Goal: Information Seeking & Learning: Check status

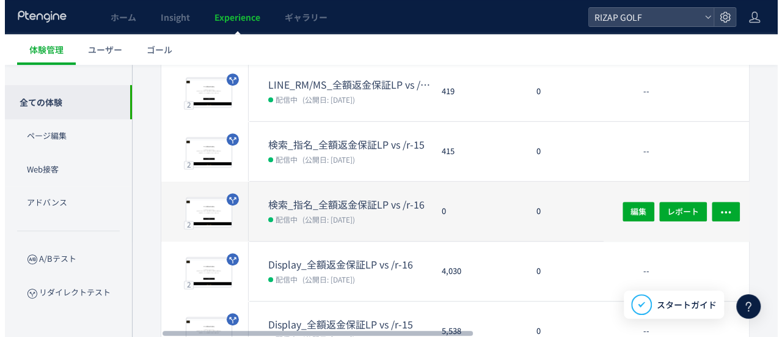
scroll to position [244, 0]
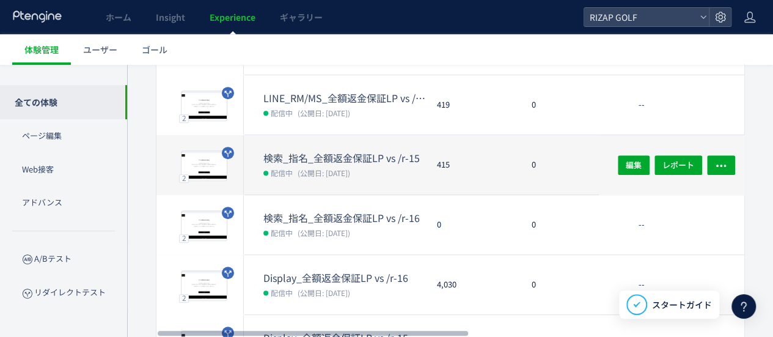
click at [321, 172] on span "(公開日: [DATE])" at bounding box center [323, 172] width 53 height 10
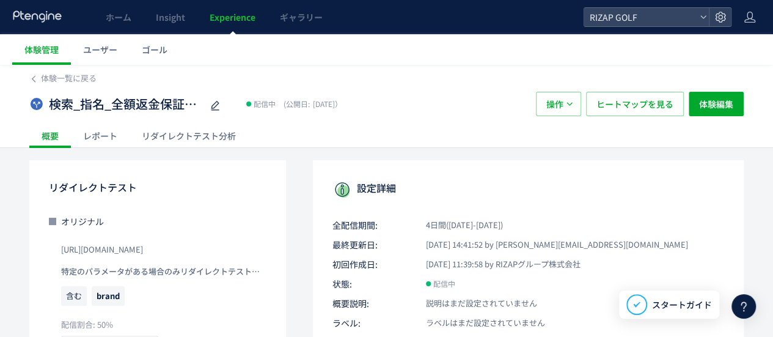
click at [106, 135] on div "レポート" at bounding box center [100, 135] width 59 height 24
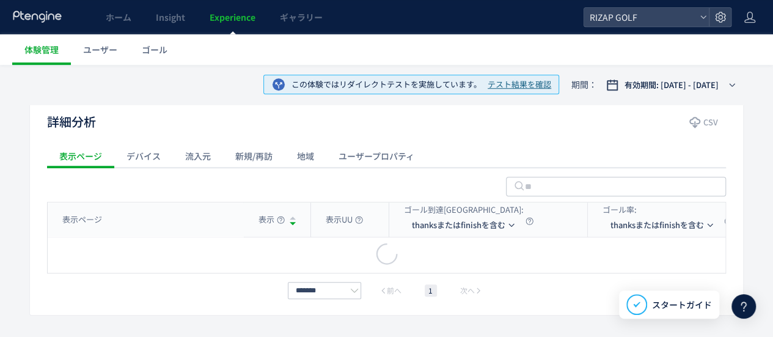
scroll to position [478, 0]
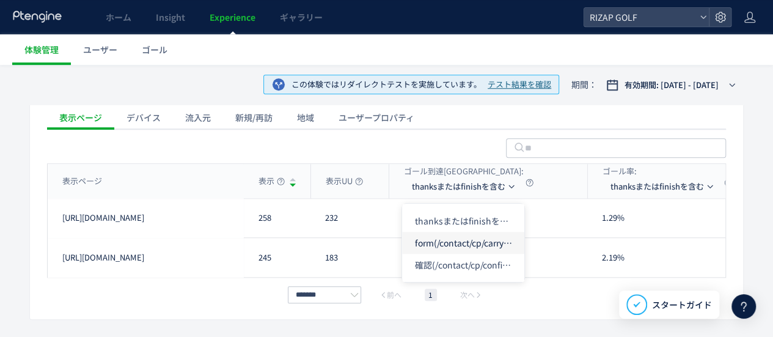
click at [461, 244] on li "form(/contact/cp/carrylp)" at bounding box center [463, 242] width 122 height 22
click at [461, 214] on li "thanksまたはfinishを含む" at bounding box center [464, 220] width 122 height 22
click at [458, 261] on li "確認(/contact/cp/confirm)" at bounding box center [463, 264] width 122 height 22
click at [426, 217] on li "thanksまたはfinishを含む" at bounding box center [464, 220] width 122 height 22
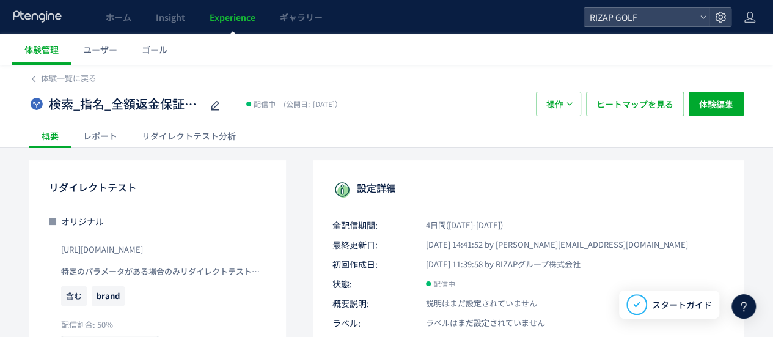
click at [57, 71] on div "体験一覧に戻る" at bounding box center [386, 75] width 714 height 20
click at [53, 77] on span "体験一覧に戻る" at bounding box center [69, 78] width 56 height 12
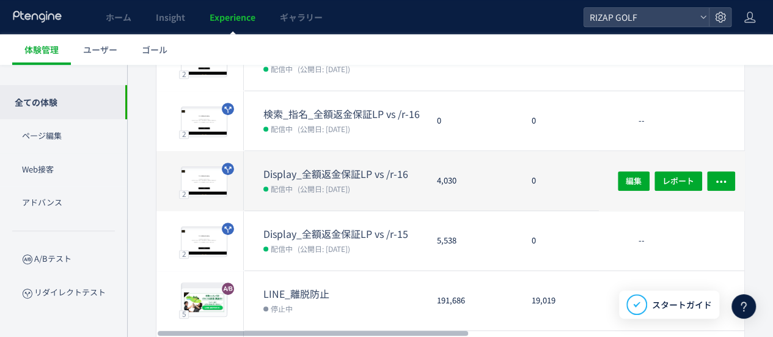
scroll to position [366, 0]
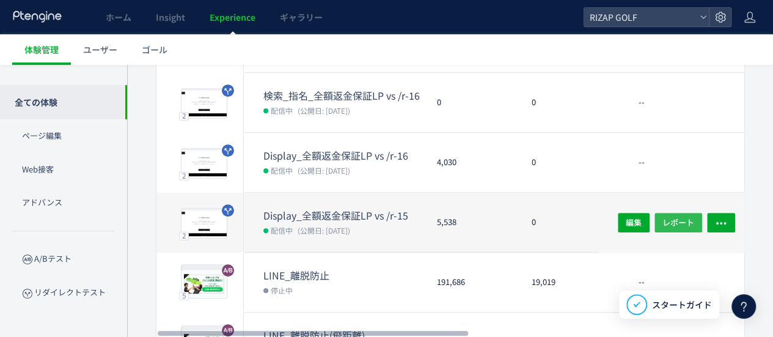
click at [662, 218] on button "レポート" at bounding box center [678, 222] width 48 height 20
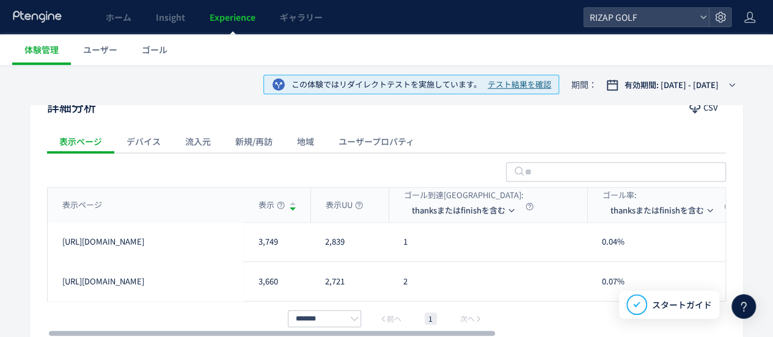
scroll to position [521, 0]
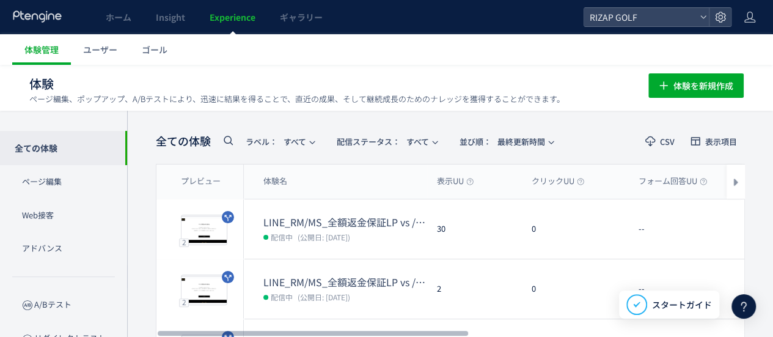
scroll to position [184, 0]
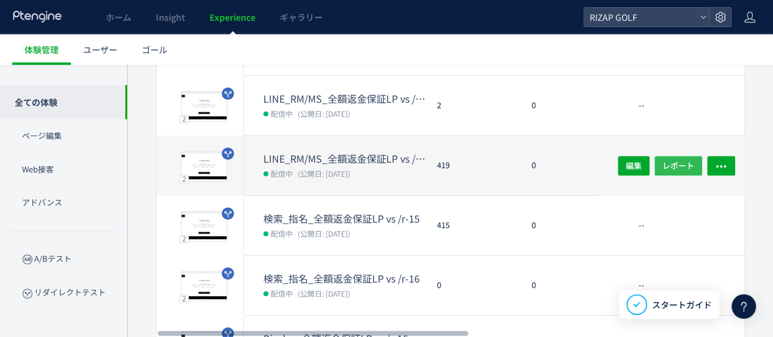
click at [674, 169] on span "レポート" at bounding box center [678, 165] width 32 height 20
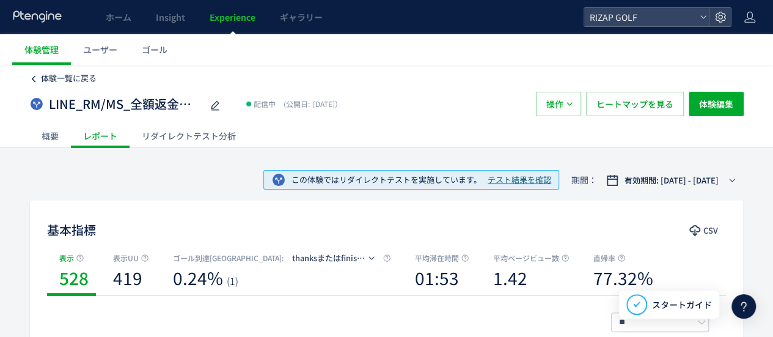
click at [48, 79] on span "体験一覧に戻る" at bounding box center [69, 78] width 56 height 12
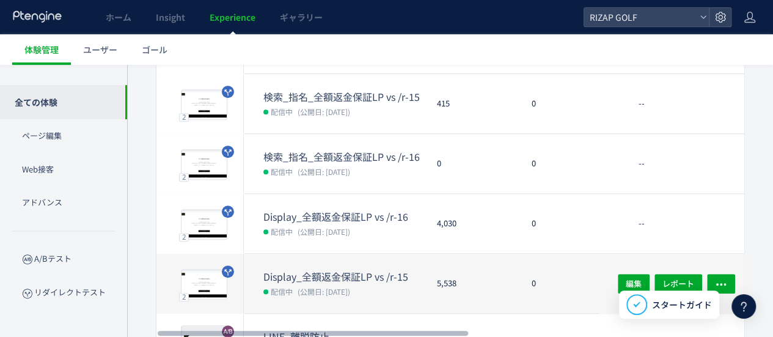
scroll to position [366, 0]
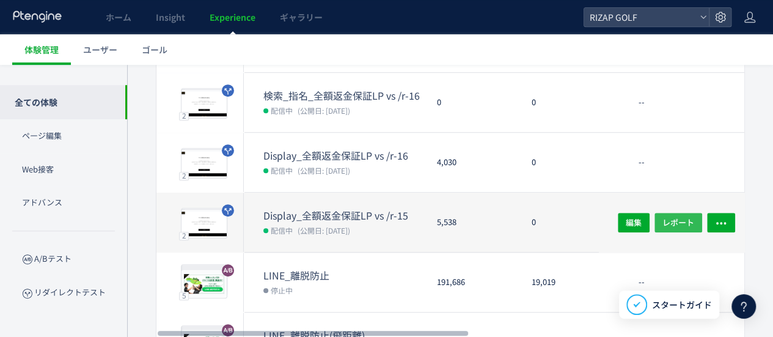
click at [677, 219] on span "レポート" at bounding box center [678, 222] width 32 height 20
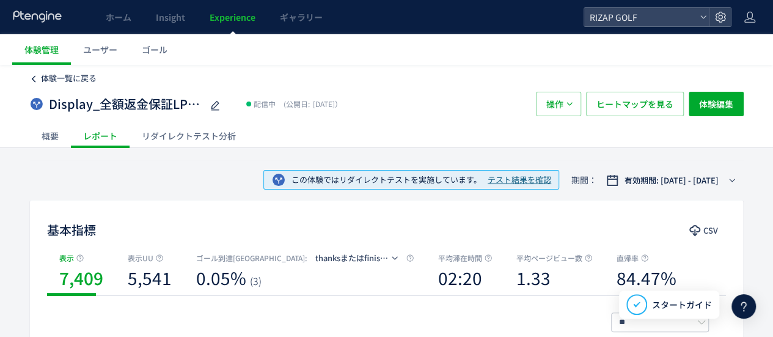
click at [56, 76] on span "体験一覧に戻る" at bounding box center [69, 78] width 56 height 12
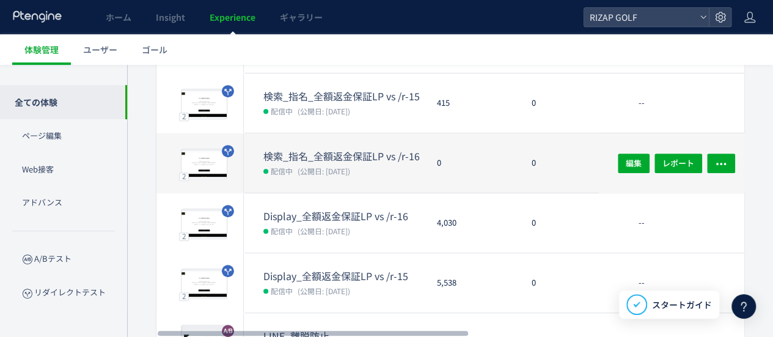
scroll to position [366, 0]
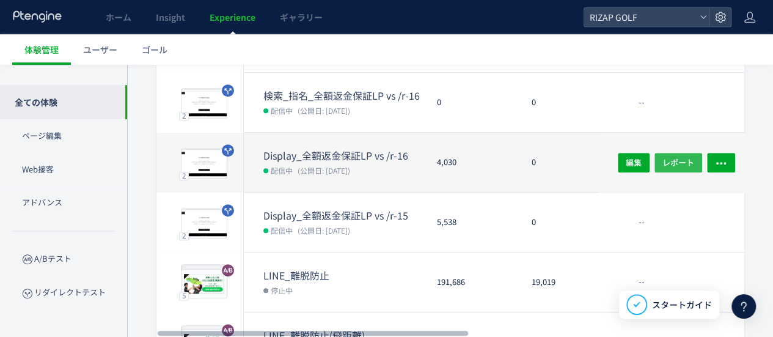
click at [668, 162] on span "レポート" at bounding box center [678, 162] width 32 height 20
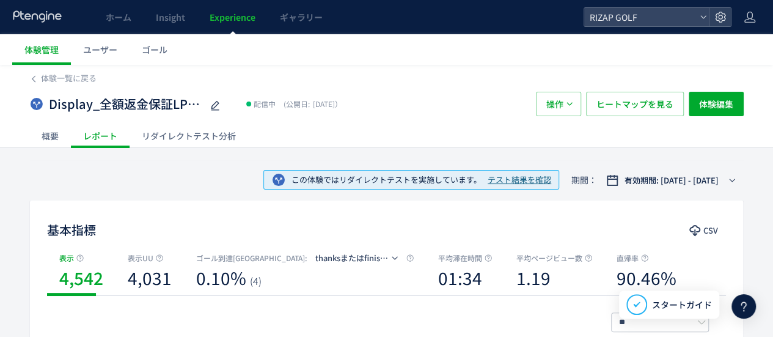
click at [627, 7] on div "RIZAP GOLF" at bounding box center [657, 17] width 148 height 20
click at [627, 13] on span "RIZAP GOLF" at bounding box center [640, 17] width 109 height 18
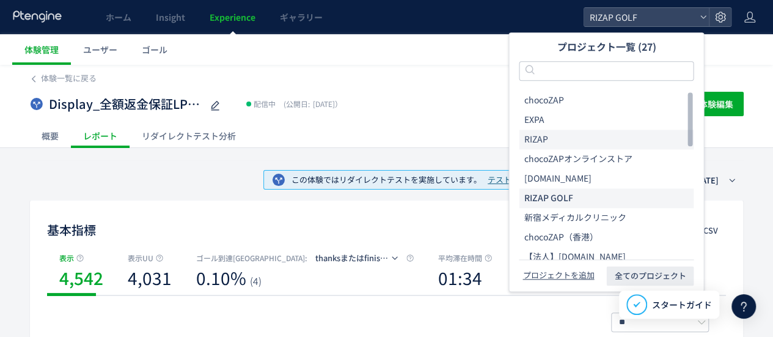
click at [588, 147] on li "RIZAP" at bounding box center [606, 139] width 175 height 20
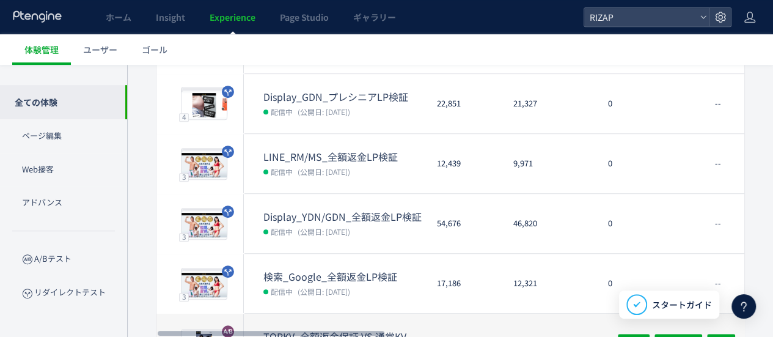
scroll to position [428, 0]
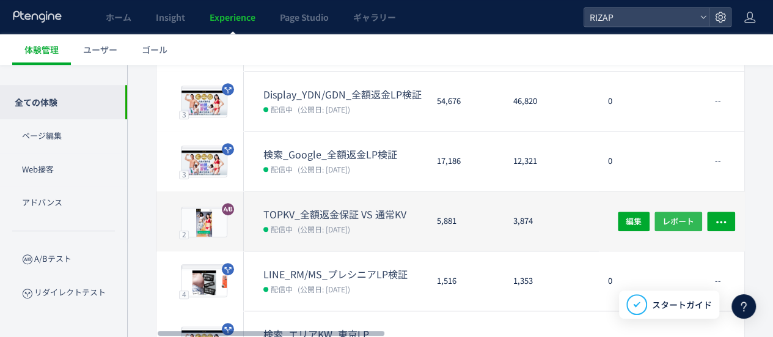
click at [667, 217] on span "レポート" at bounding box center [678, 221] width 32 height 20
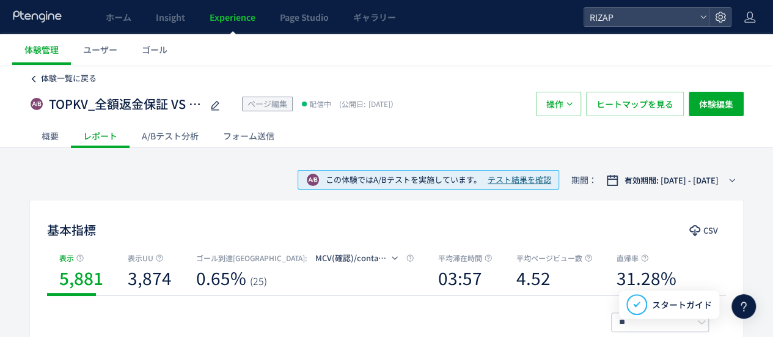
click at [75, 76] on span "体験一覧に戻る" at bounding box center [69, 78] width 56 height 12
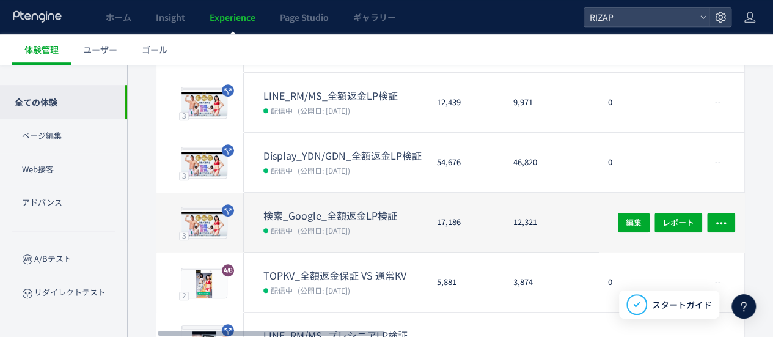
scroll to position [428, 0]
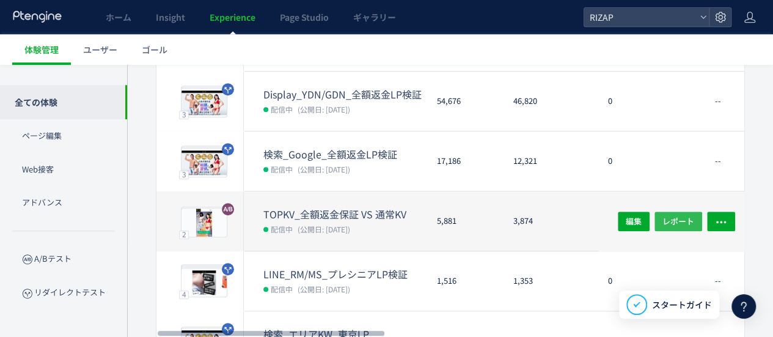
click at [661, 220] on button "レポート" at bounding box center [678, 221] width 48 height 20
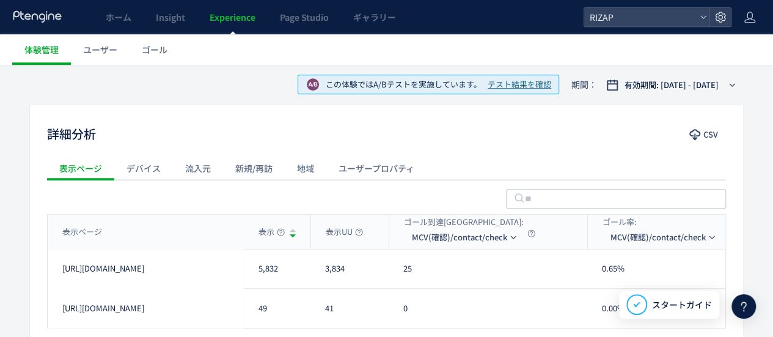
scroll to position [489, 0]
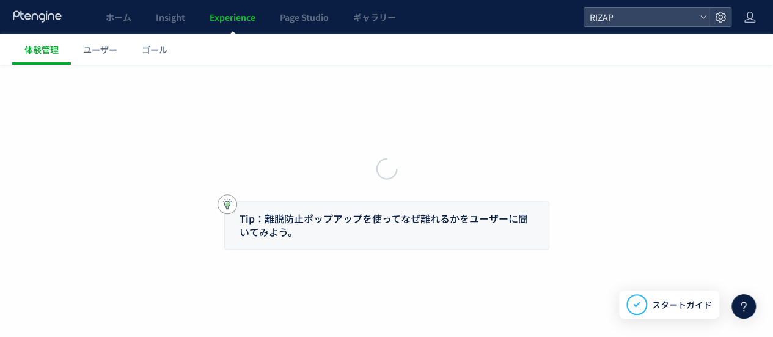
scroll to position [1, 0]
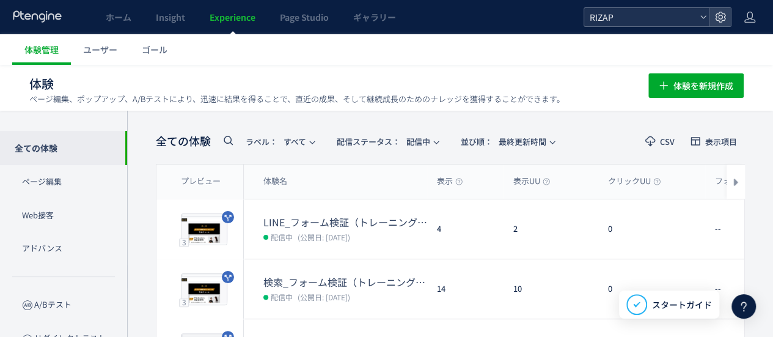
click at [649, 10] on span "RIZAP" at bounding box center [640, 17] width 109 height 18
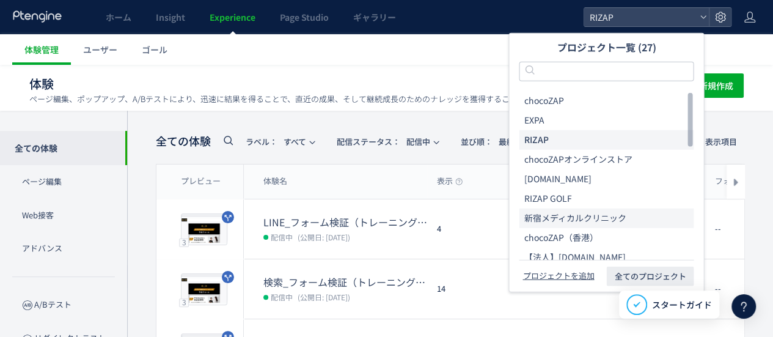
scroll to position [0, 0]
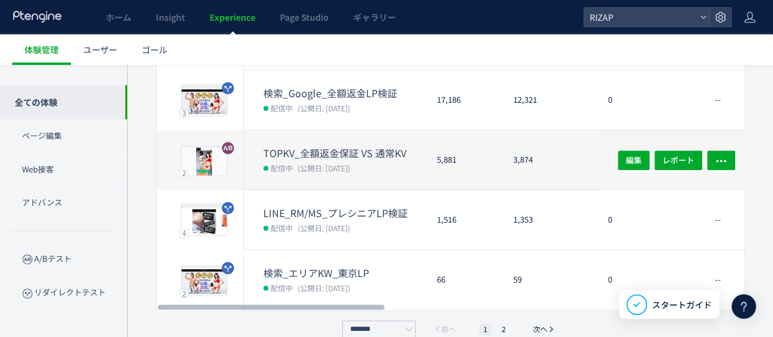
scroll to position [506, 0]
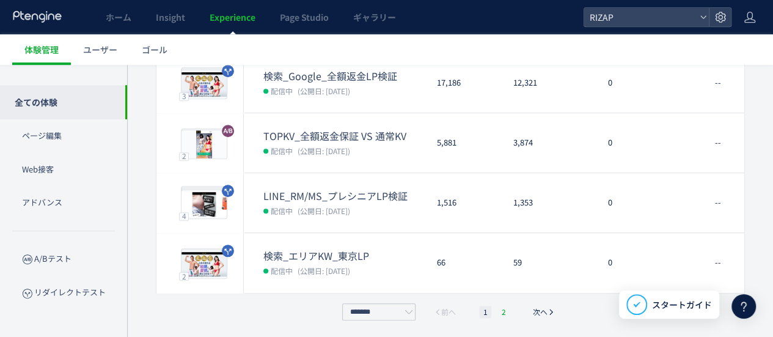
click at [498, 310] on li "2" at bounding box center [503, 311] width 12 height 12
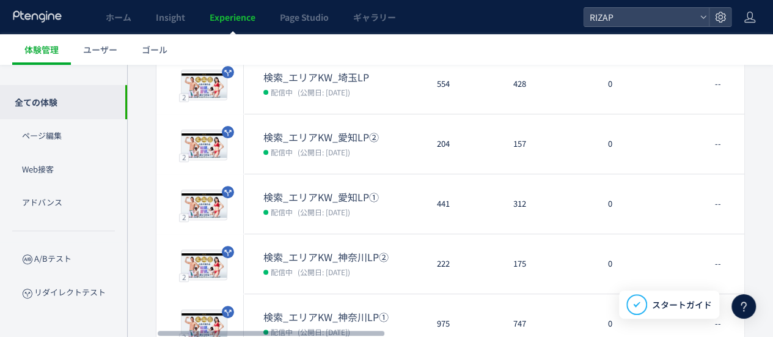
scroll to position [244, 0]
